Goal: Task Accomplishment & Management: Manage account settings

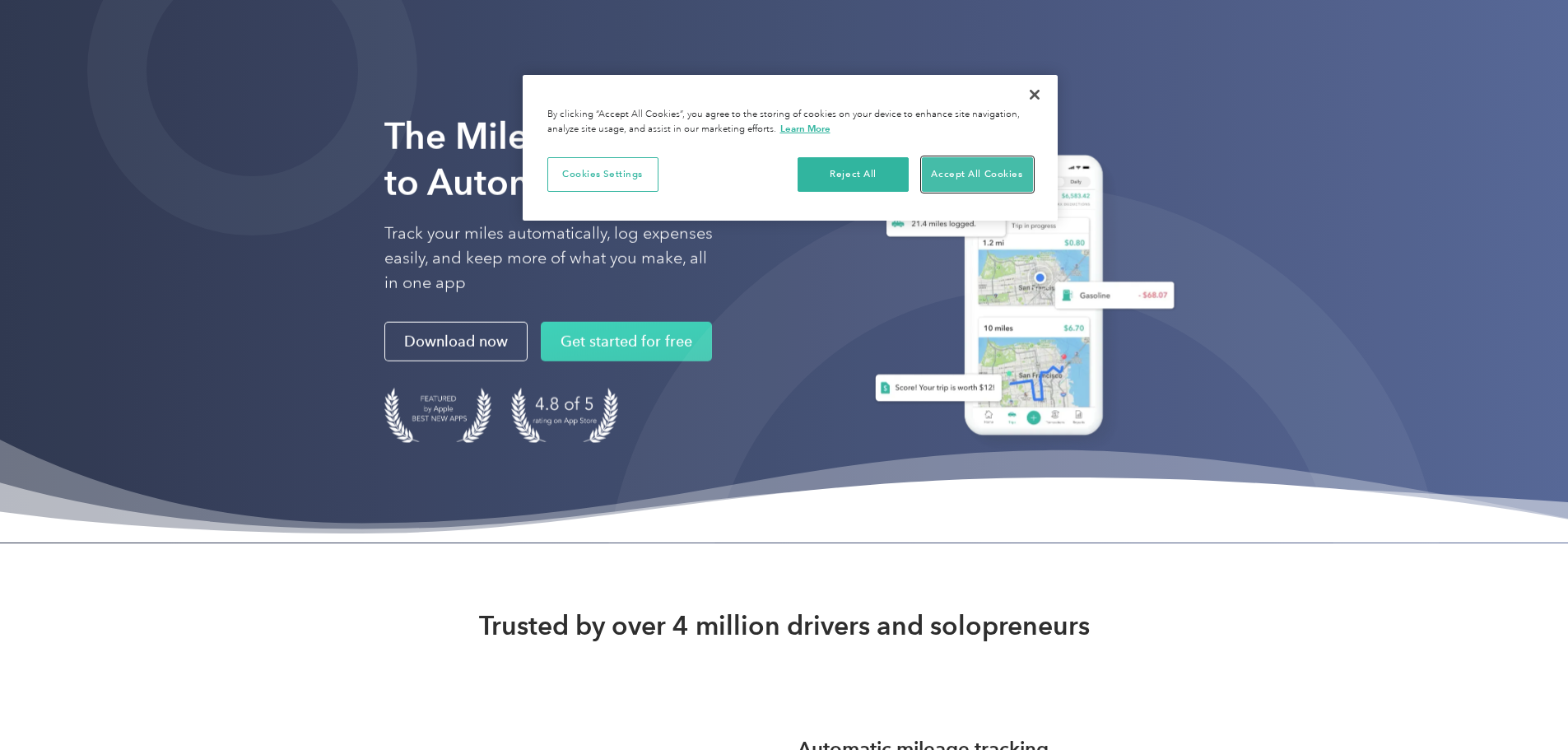
click at [972, 171] on button "Accept All Cookies" at bounding box center [977, 175] width 111 height 35
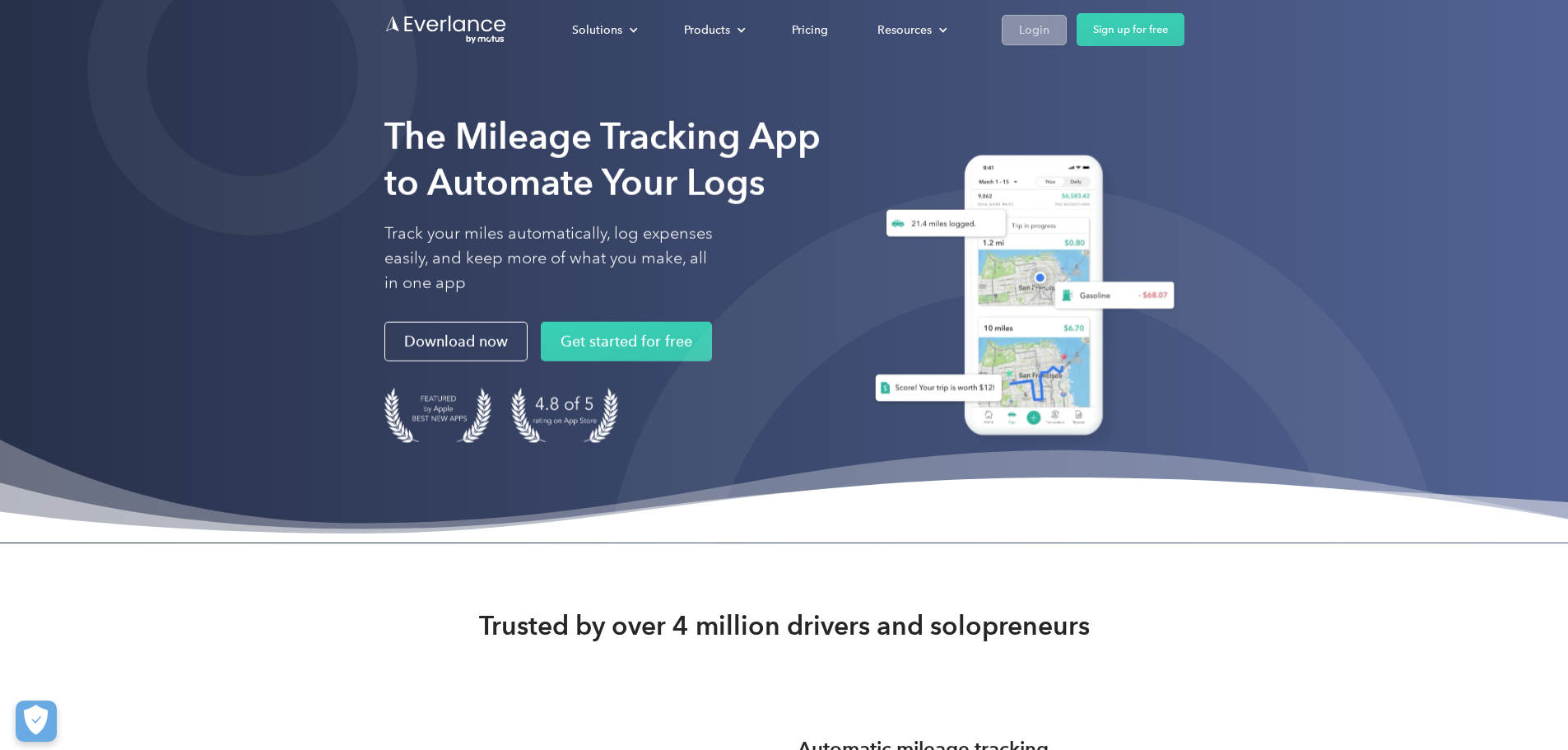
click at [1050, 30] on div "Login" at bounding box center [1034, 31] width 31 height 21
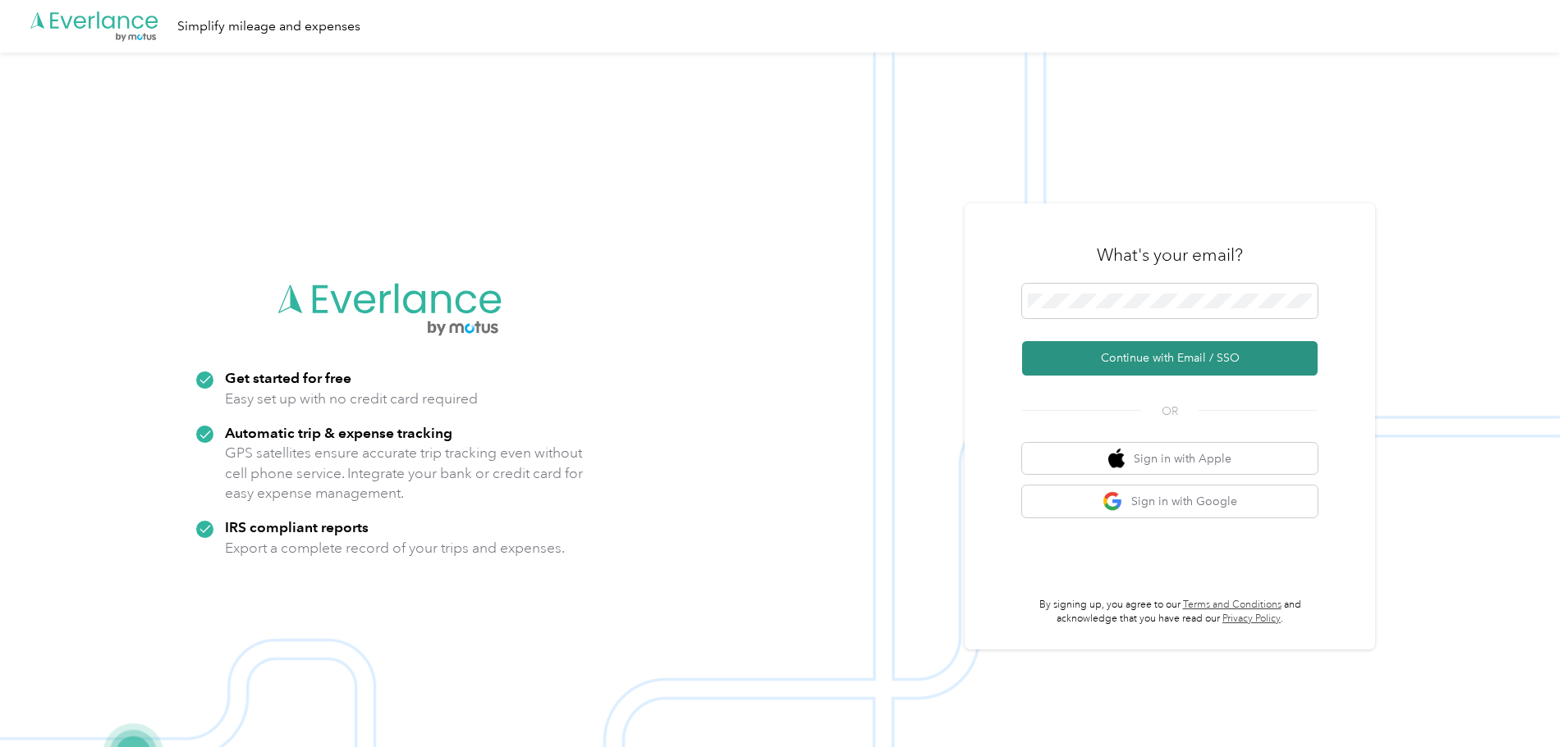
click at [1110, 356] on button "Continue with Email / SSO" at bounding box center [1170, 358] width 296 height 35
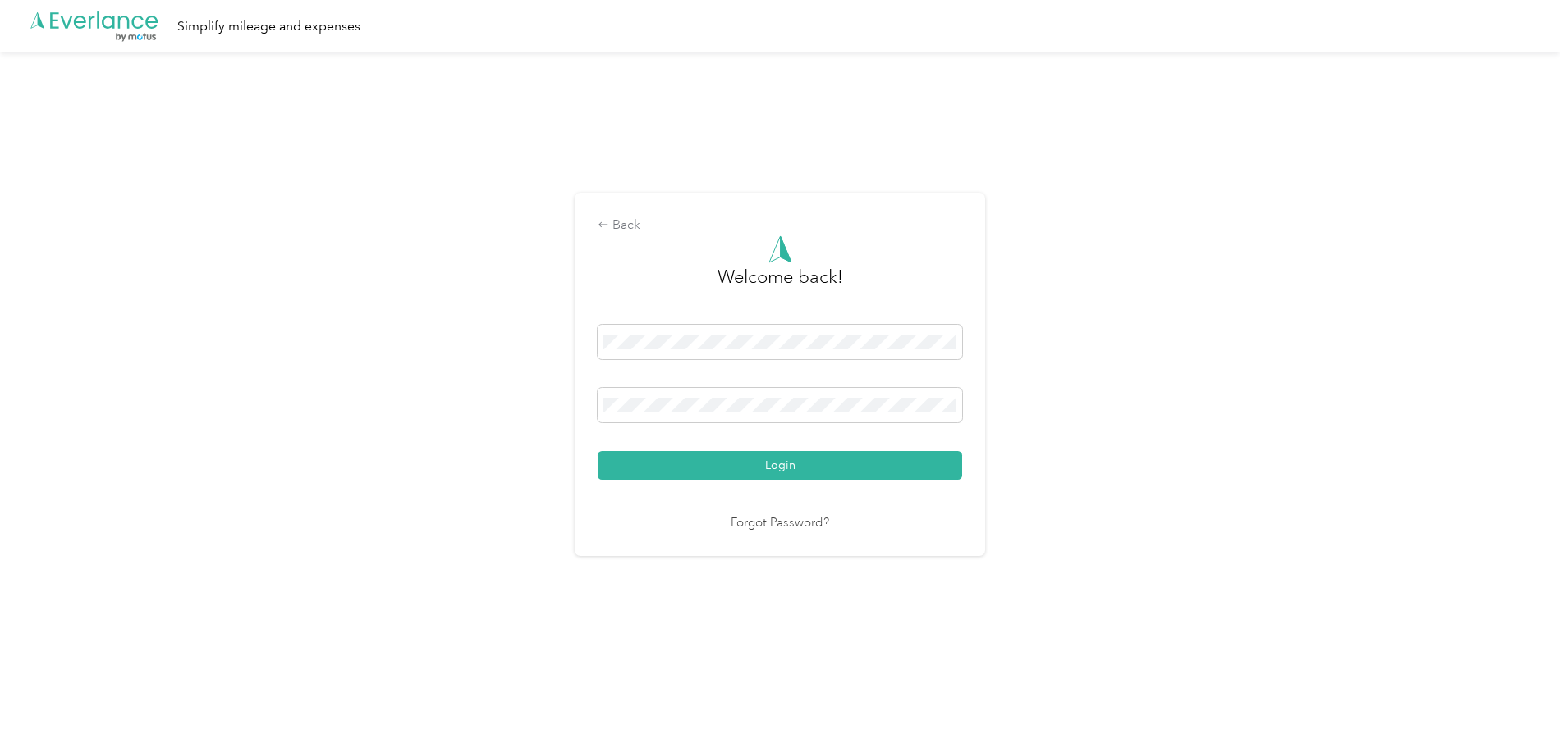
drag, startPoint x: 219, startPoint y: 110, endPoint x: 278, endPoint y: 109, distance: 59.0
click at [219, 110] on div "Back Welcome back! Login Forgot Password?" at bounding box center [780, 381] width 1559 height 658
click at [598, 451] on button "Login" at bounding box center [780, 465] width 365 height 29
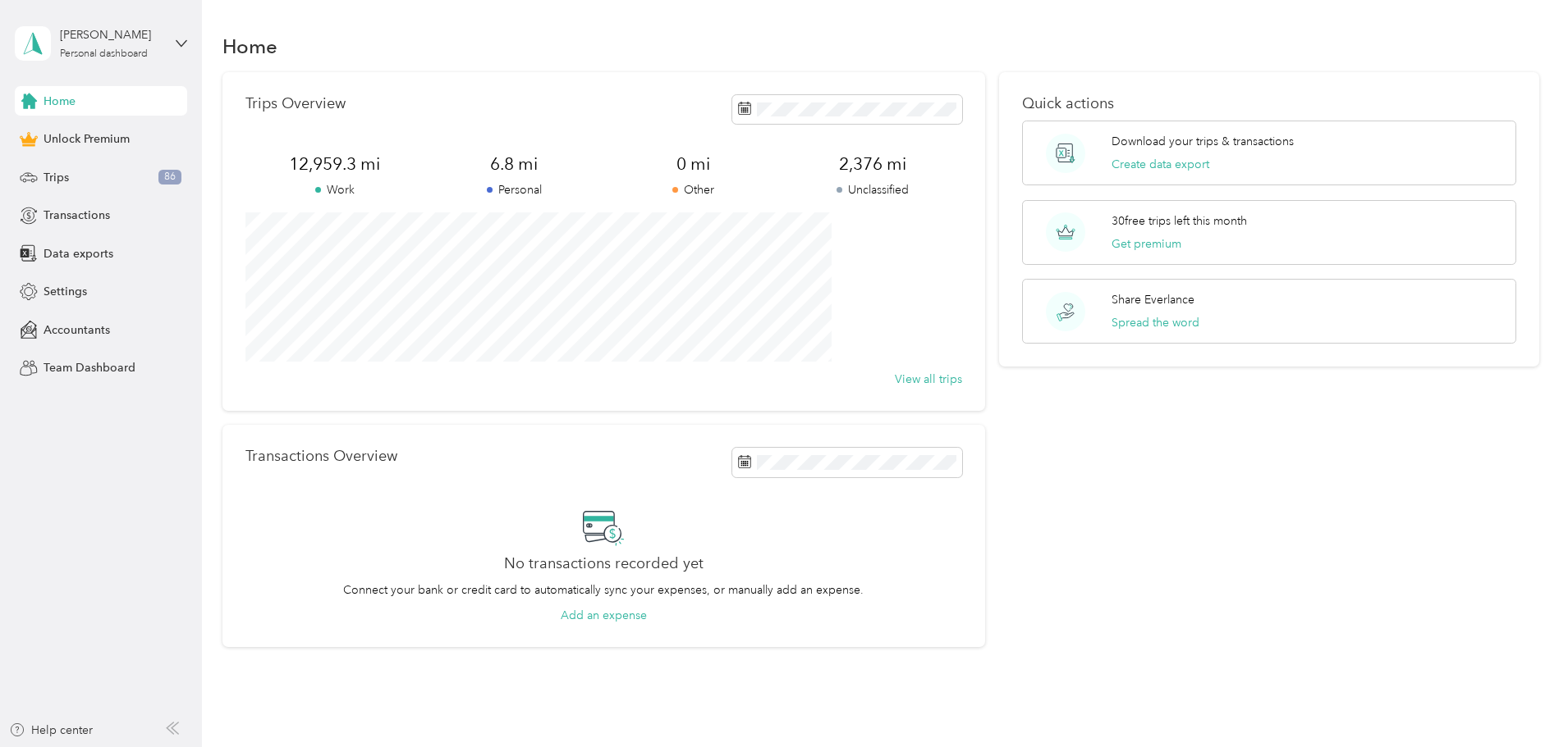
click at [596, 406] on div "Trips Overview 12,959.3 mi Work 6.8 mi Personal 0 mi Other 2,376 mi Unclassifie…" at bounding box center [604, 242] width 762 height 339
click at [878, 163] on div "Start date End date" at bounding box center [797, 160] width 171 height 57
click at [876, 183] on div "Start date End date" at bounding box center [797, 160] width 171 height 57
click at [590, 108] on div "Trips Overview" at bounding box center [604, 109] width 717 height 29
click at [738, 465] on icon at bounding box center [744, 462] width 13 height 13
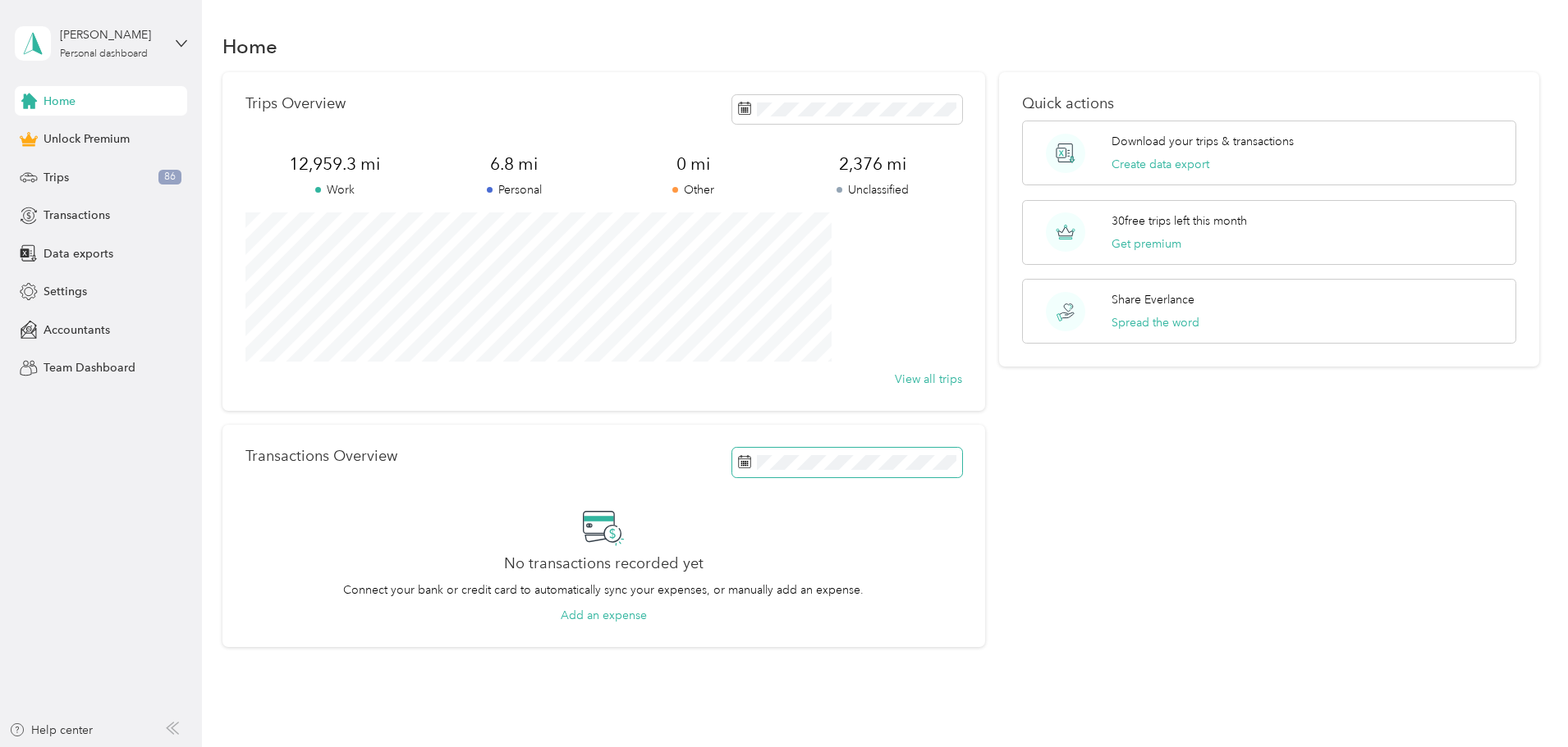
click at [738, 465] on icon at bounding box center [744, 462] width 13 height 13
click at [743, 238] on icon at bounding box center [740, 237] width 17 height 17
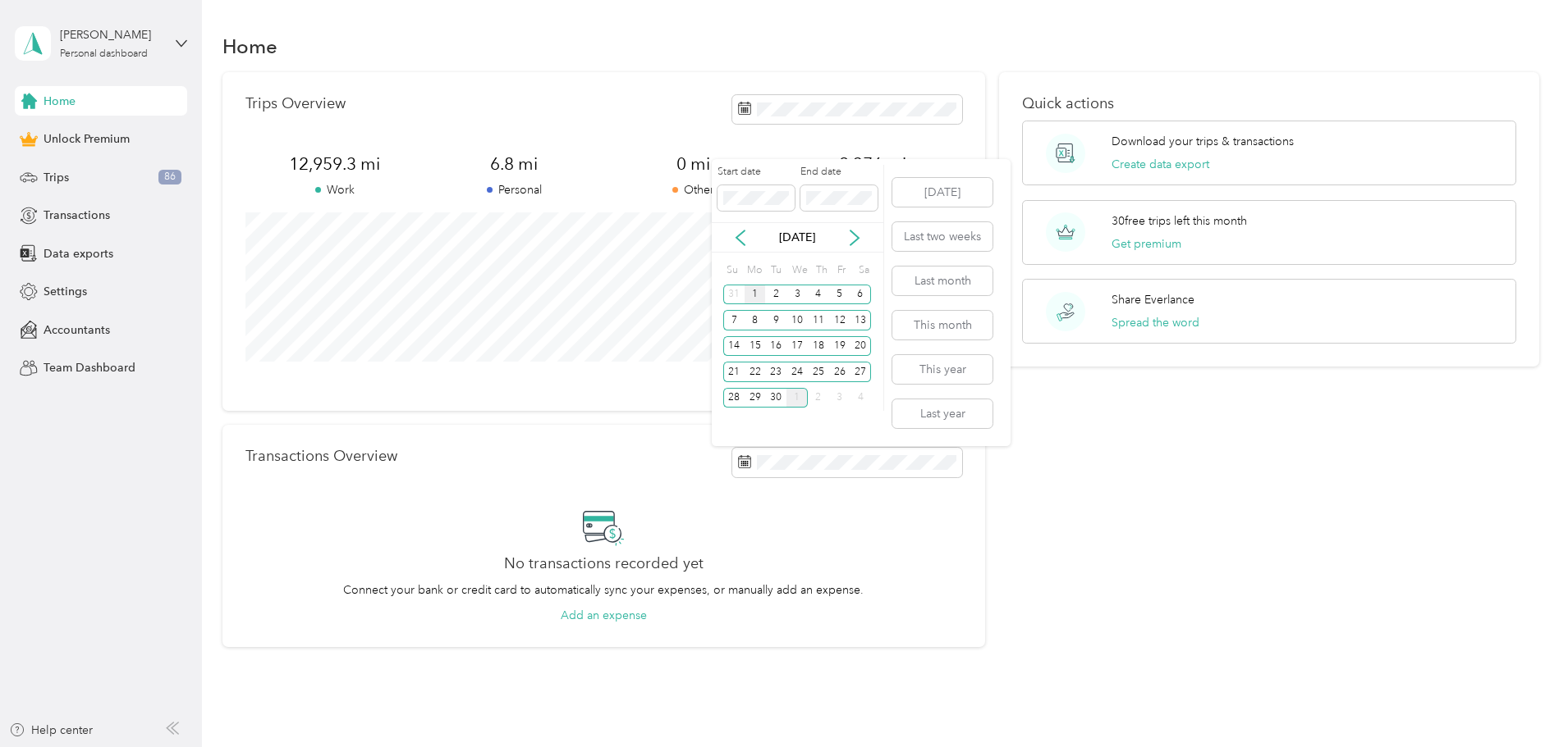
click at [758, 297] on div "1" at bounding box center [755, 295] width 22 height 21
click at [777, 404] on div "30" at bounding box center [775, 398] width 22 height 21
click at [743, 242] on icon at bounding box center [740, 237] width 17 height 17
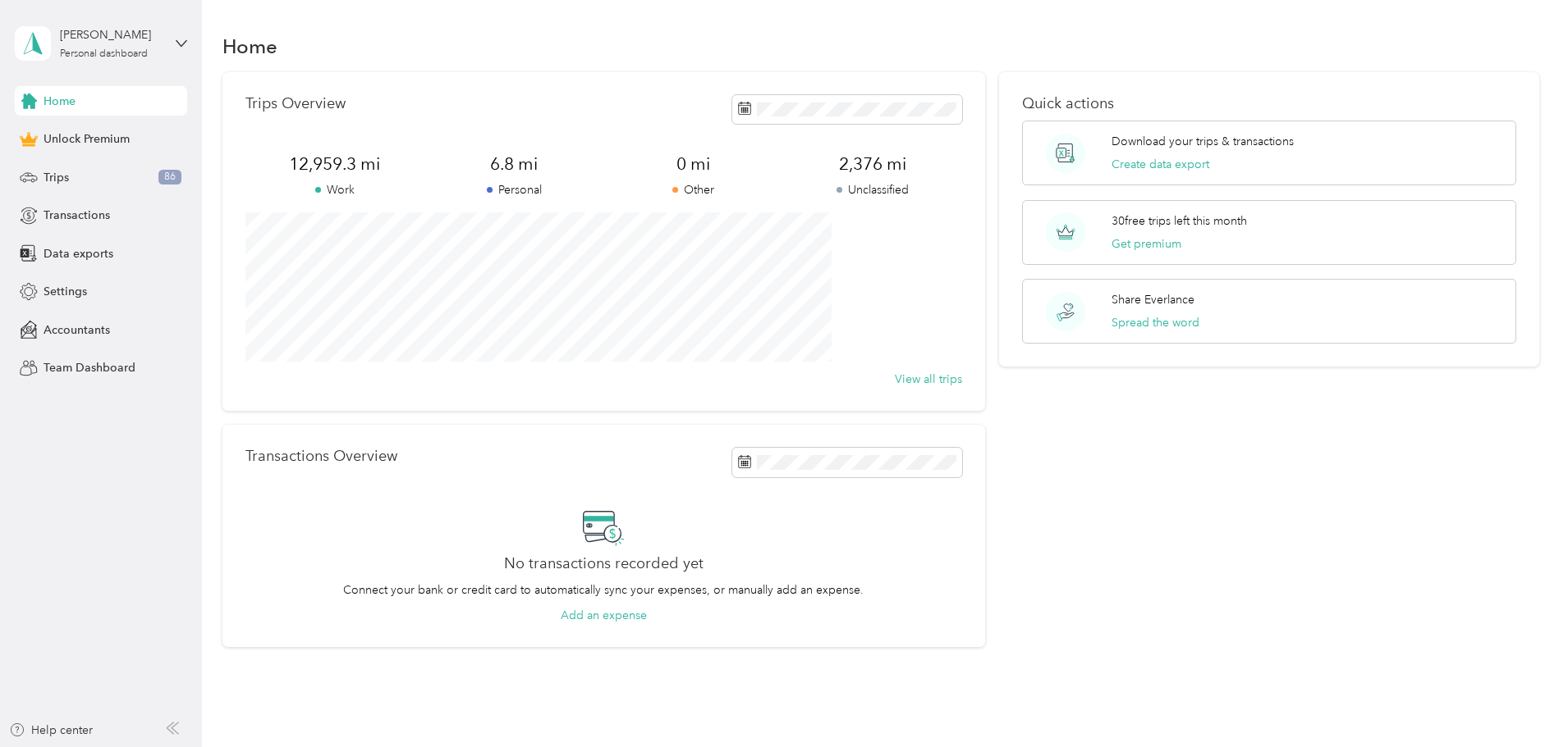
click at [794, 535] on div "No transactions recorded yet Connect your bank or credit card to automatically …" at bounding box center [604, 565] width 717 height 119
click at [56, 102] on span "Home" at bounding box center [59, 102] width 32 height 17
click at [57, 178] on span "Trips" at bounding box center [56, 177] width 25 height 17
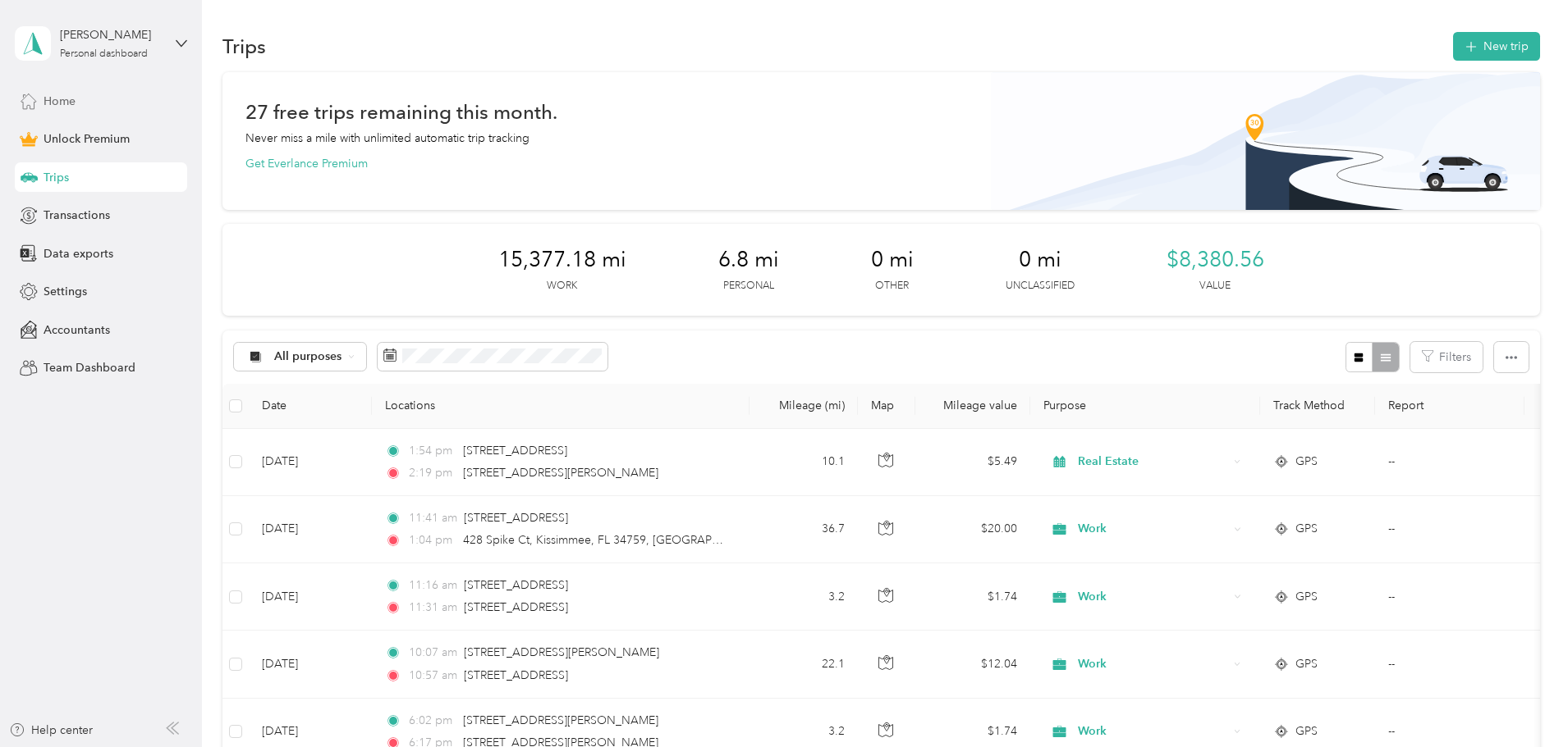
click at [60, 103] on span "Home" at bounding box center [59, 102] width 32 height 17
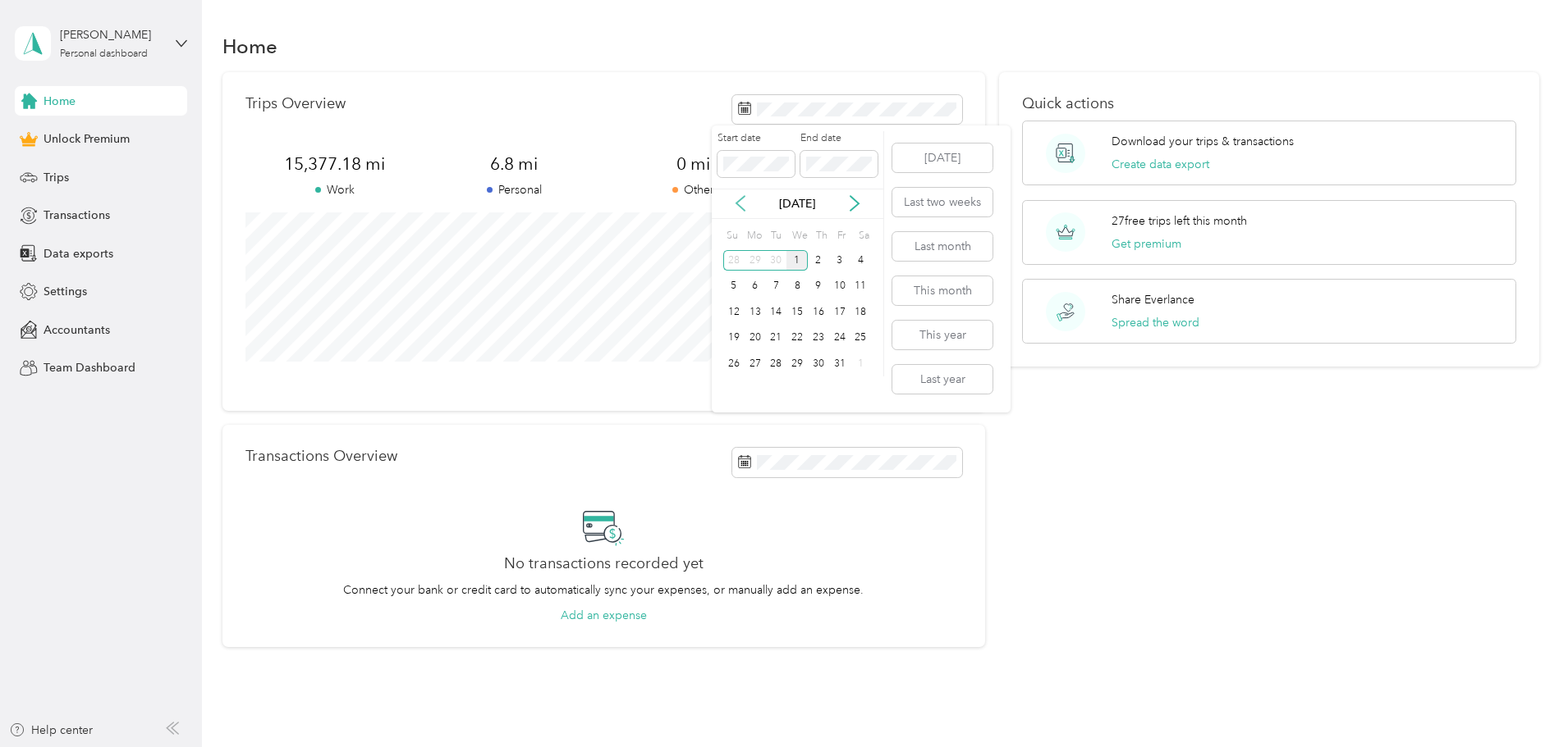
click at [738, 206] on icon at bounding box center [740, 203] width 8 height 15
click at [750, 260] on div "1" at bounding box center [755, 261] width 22 height 21
click at [775, 359] on div "30" at bounding box center [775, 364] width 22 height 21
click at [778, 157] on span "0 mi" at bounding box center [693, 163] width 179 height 23
